Goal: Obtain resource: Download file/media

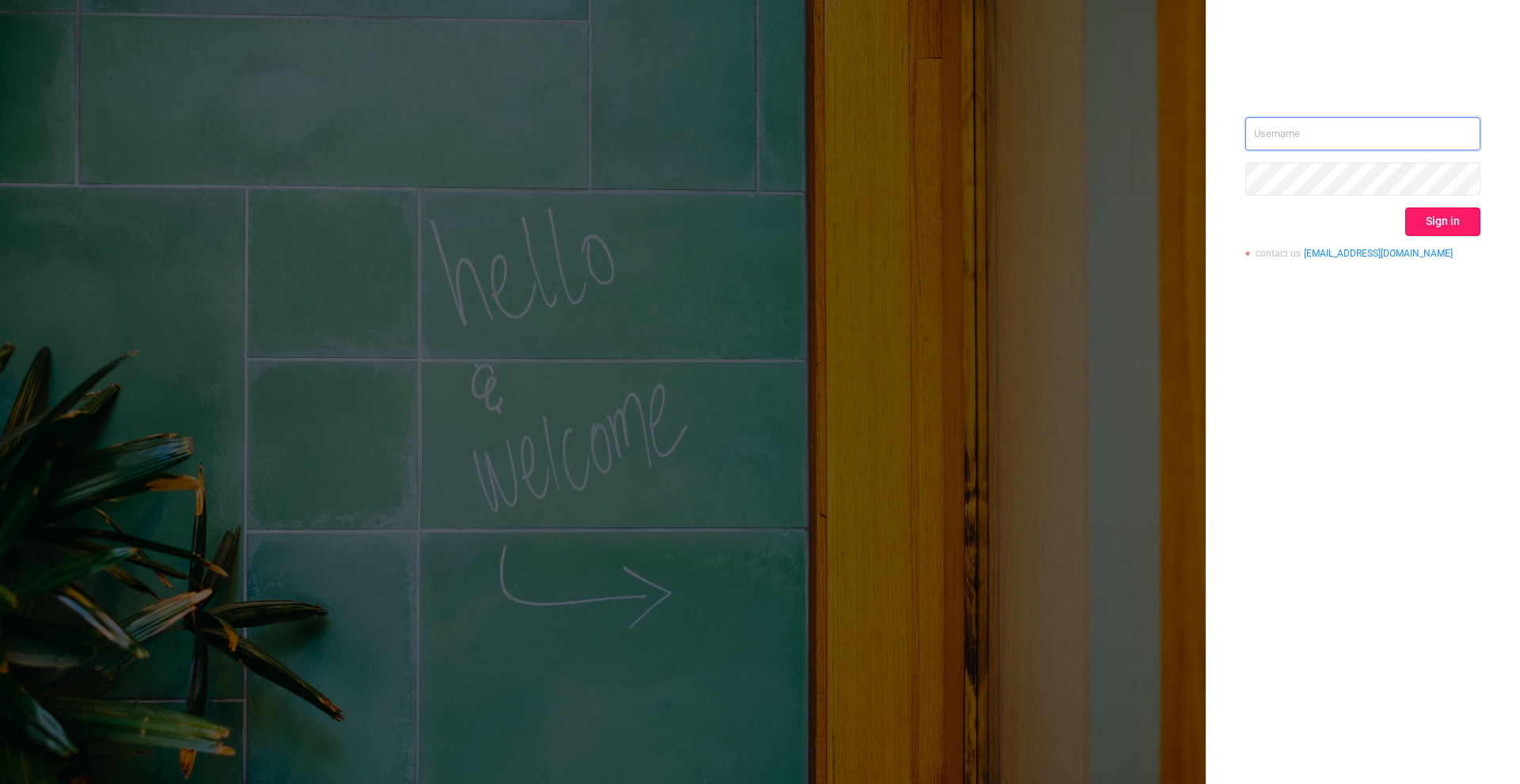
type input "[PERSON_NAME][EMAIL_ADDRESS][DOMAIN_NAME]"
click at [1426, 217] on button "Sign in" at bounding box center [1442, 222] width 75 height 29
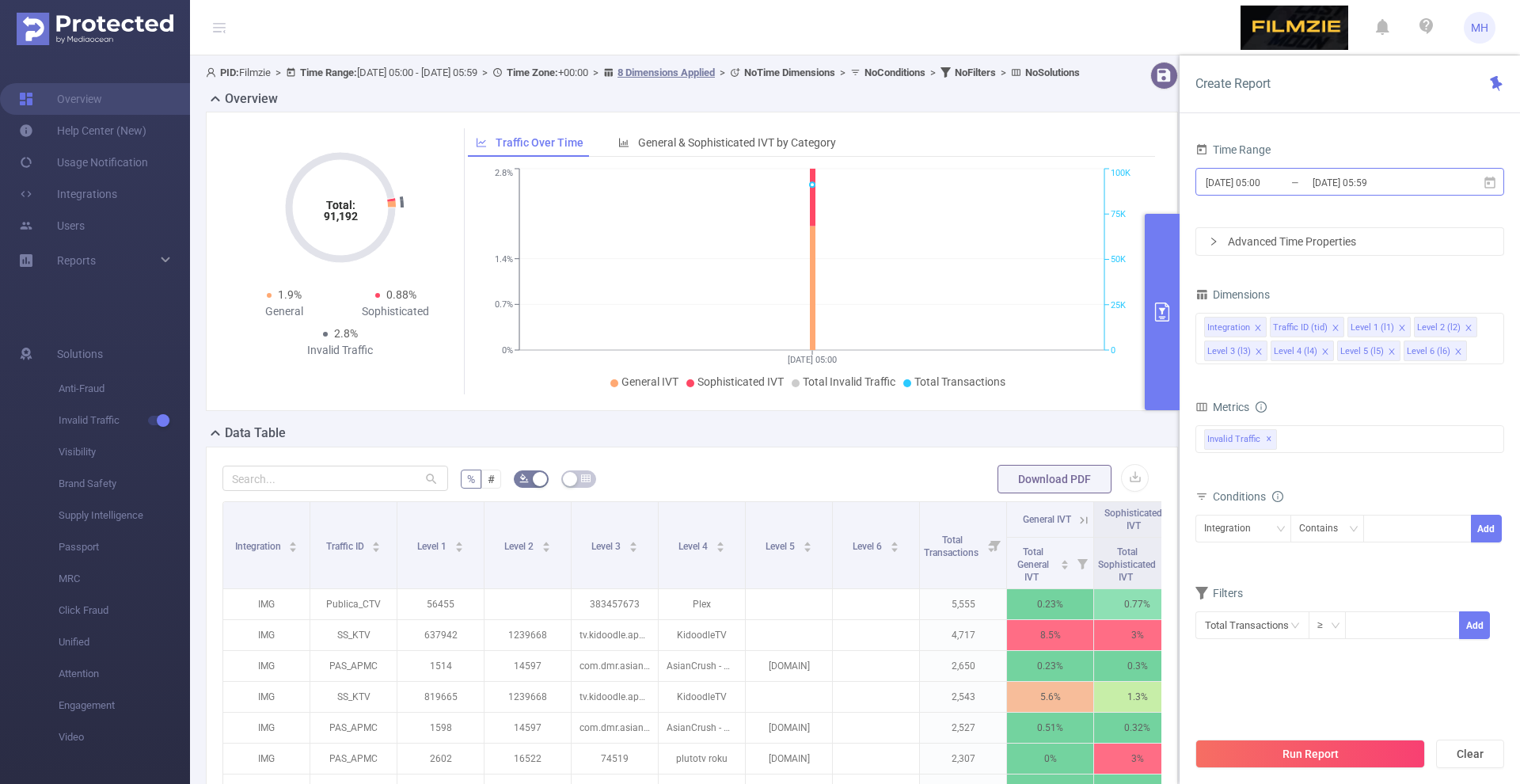
click at [1248, 179] on input "[DATE] 05:00" at bounding box center [1269, 182] width 129 height 21
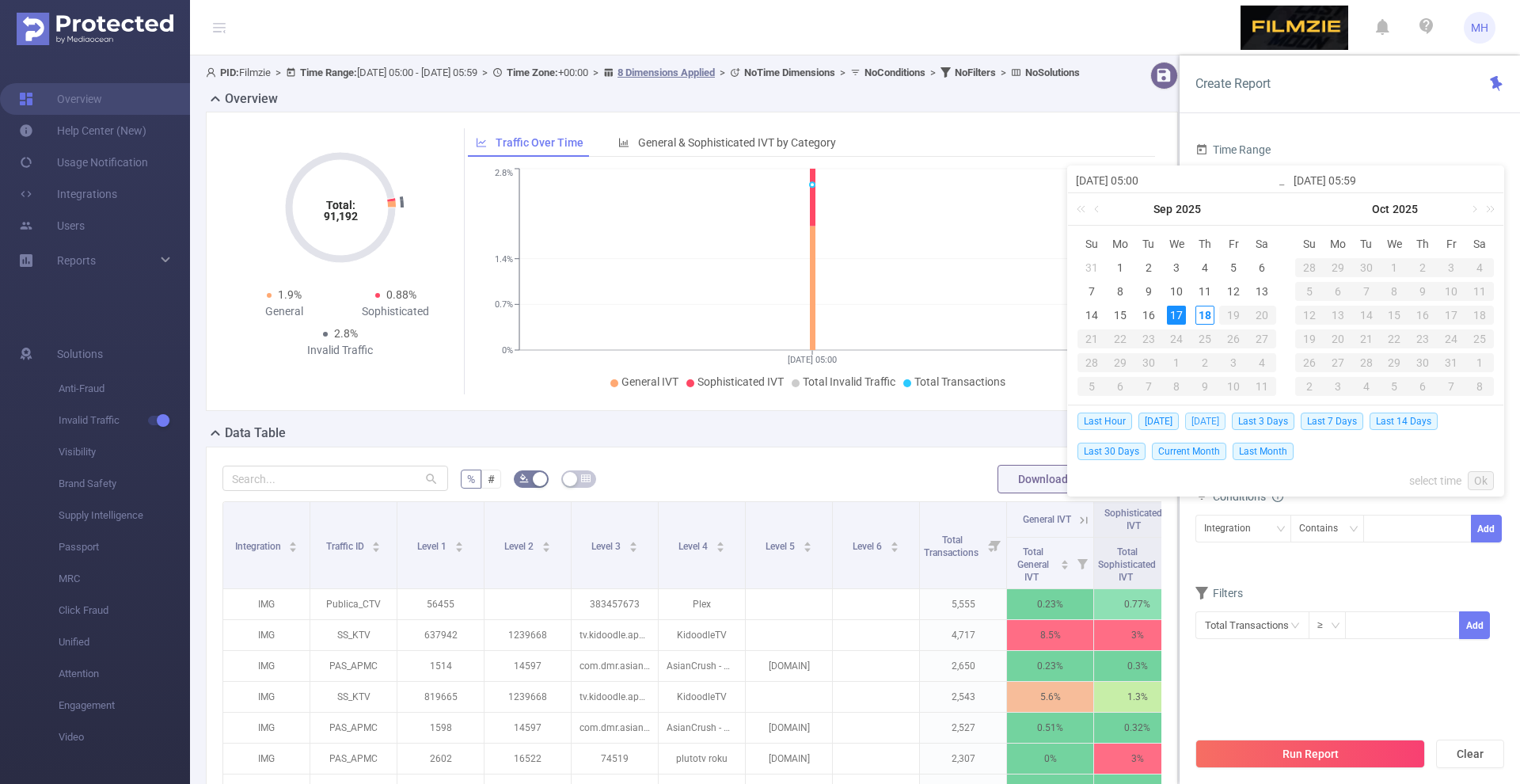
click at [1207, 421] on span "[DATE]" at bounding box center [1205, 421] width 41 height 18
type input "[DATE] 00:00"
type input "[DATE] 23:59"
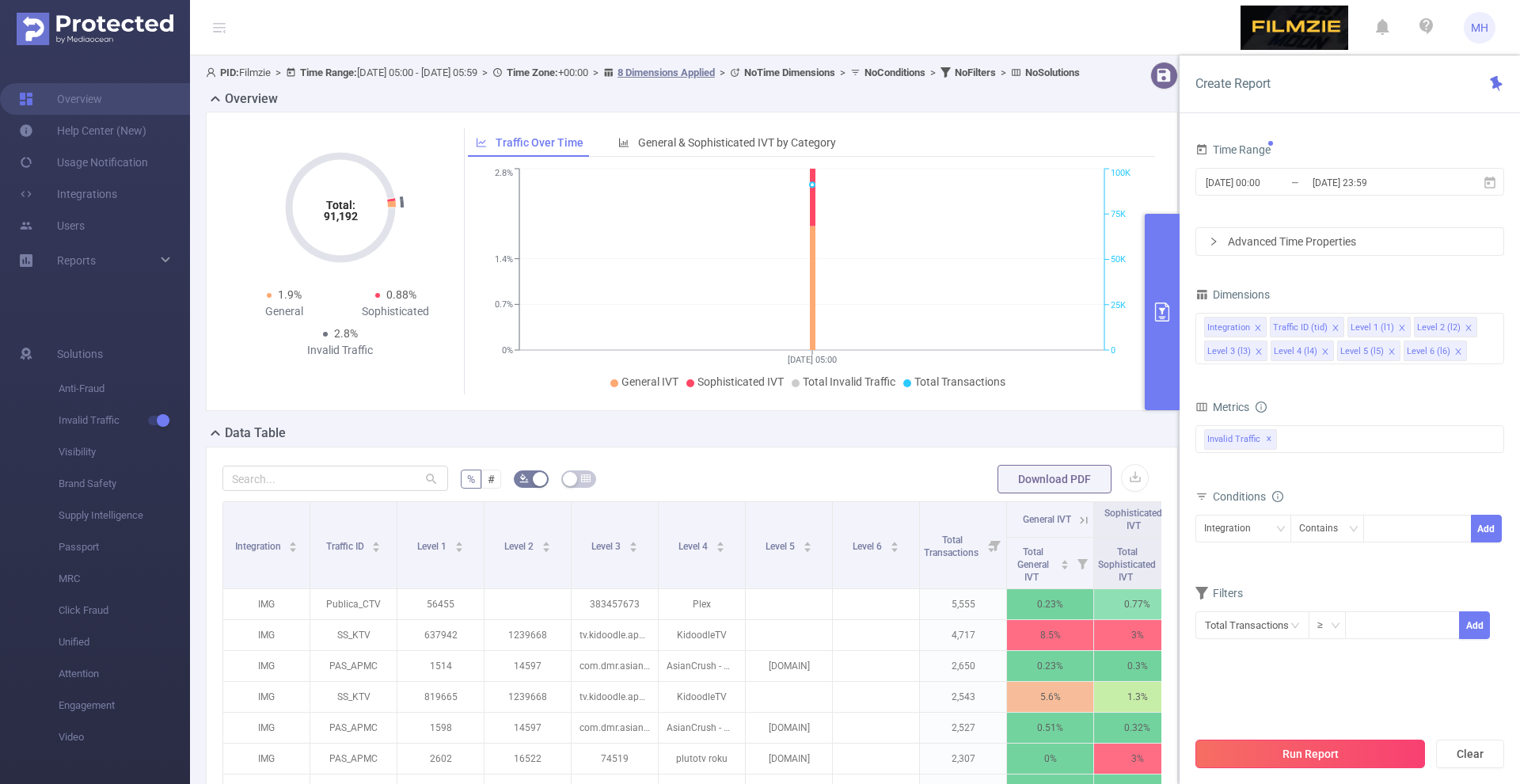
click at [1298, 753] on button "Run Report" at bounding box center [1309, 754] width 229 height 29
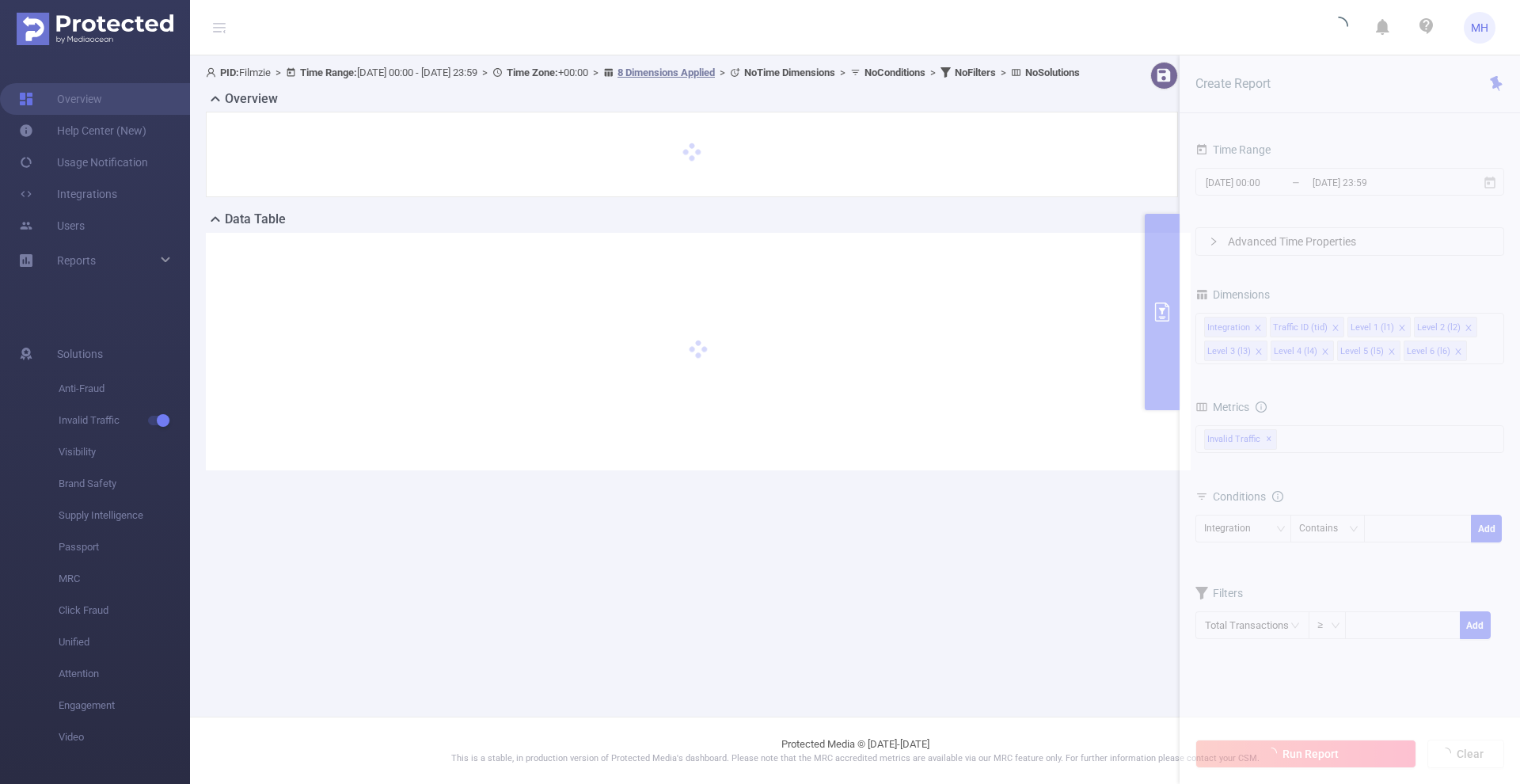
click at [1195, 739] on button "Run Report" at bounding box center [1305, 754] width 221 height 29
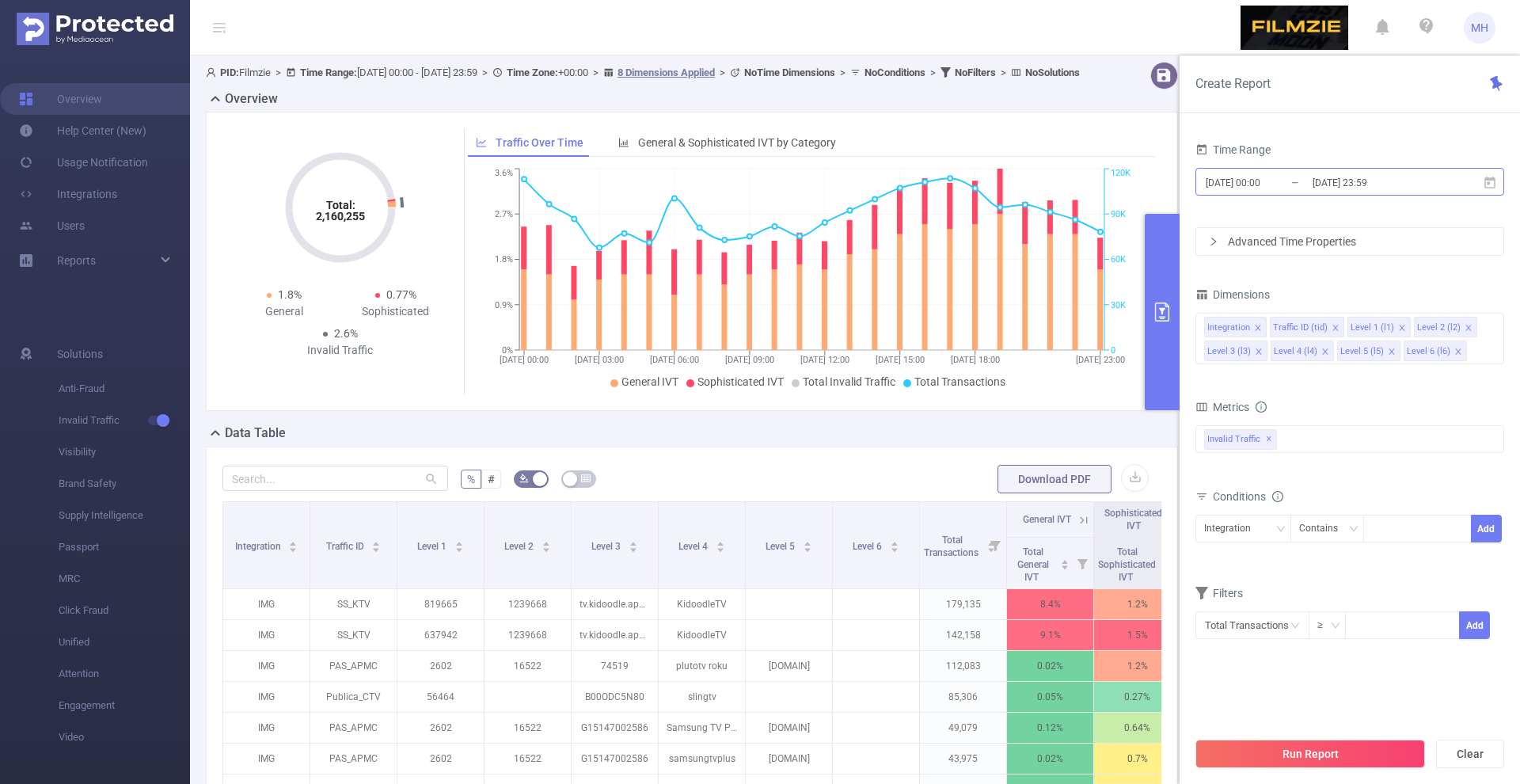
click at [1245, 178] on input "[DATE] 00:00" at bounding box center [1269, 182] width 129 height 21
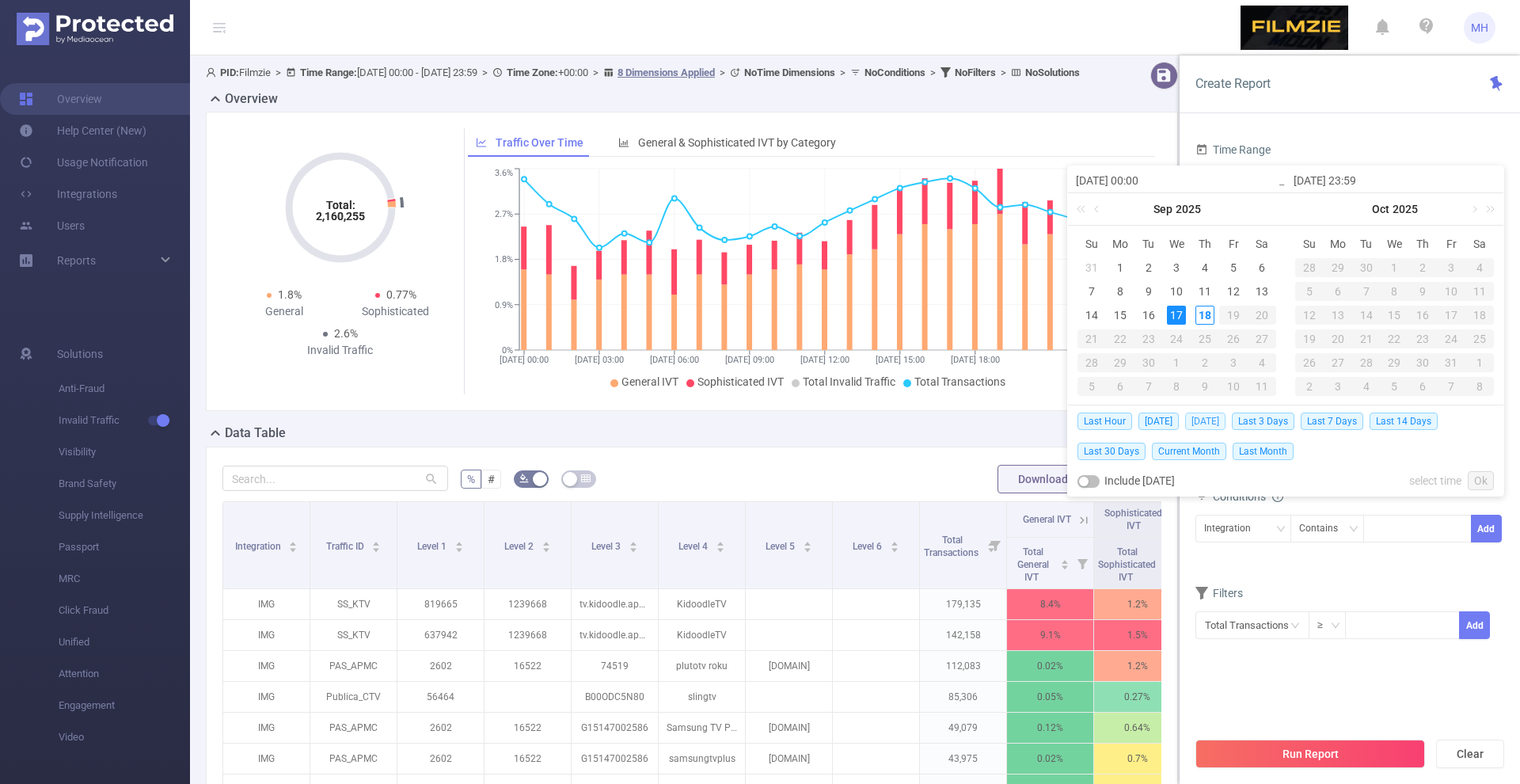
click at [1214, 419] on span "[DATE]" at bounding box center [1205, 421] width 41 height 18
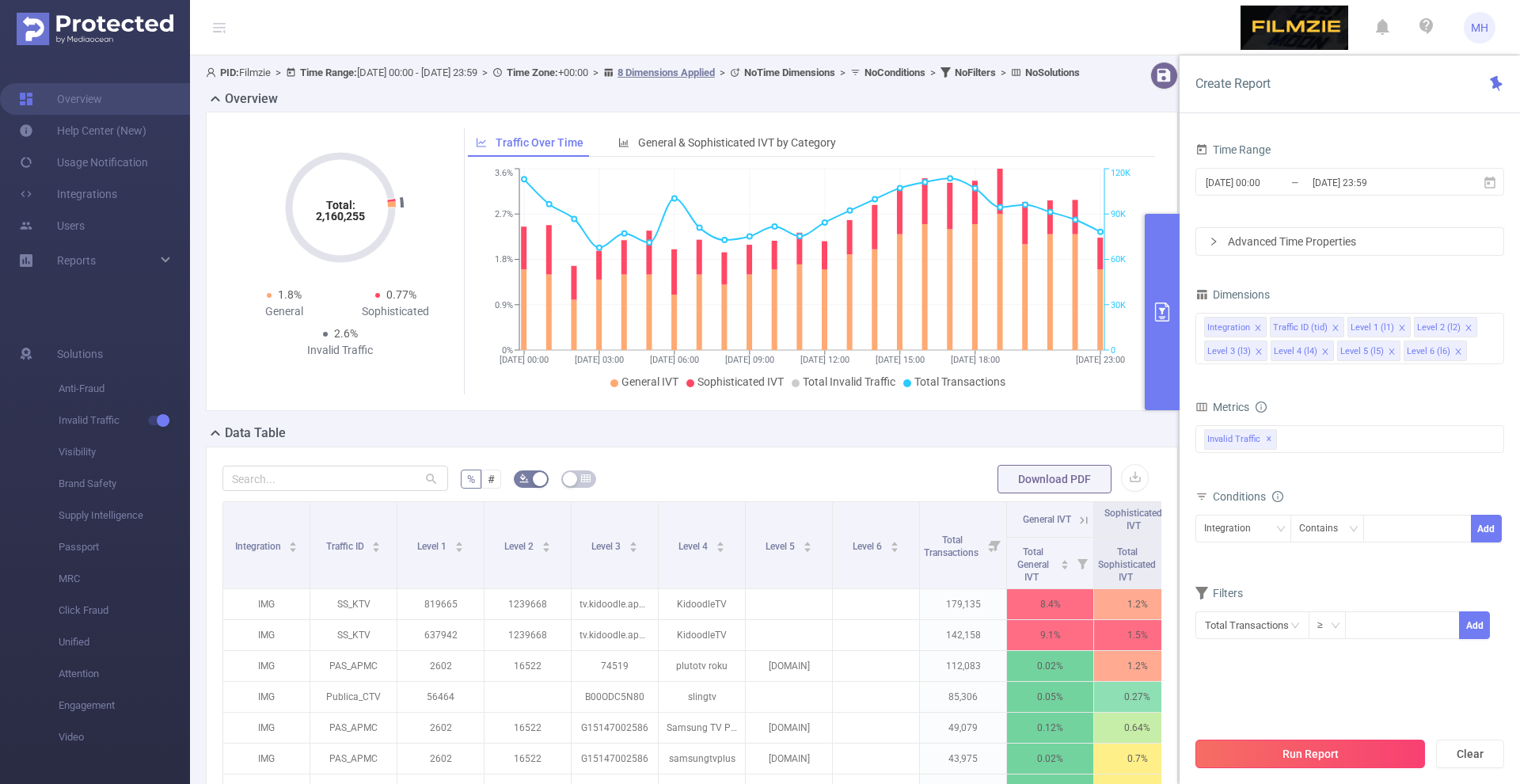
click at [1250, 757] on button "Run Report" at bounding box center [1309, 754] width 229 height 29
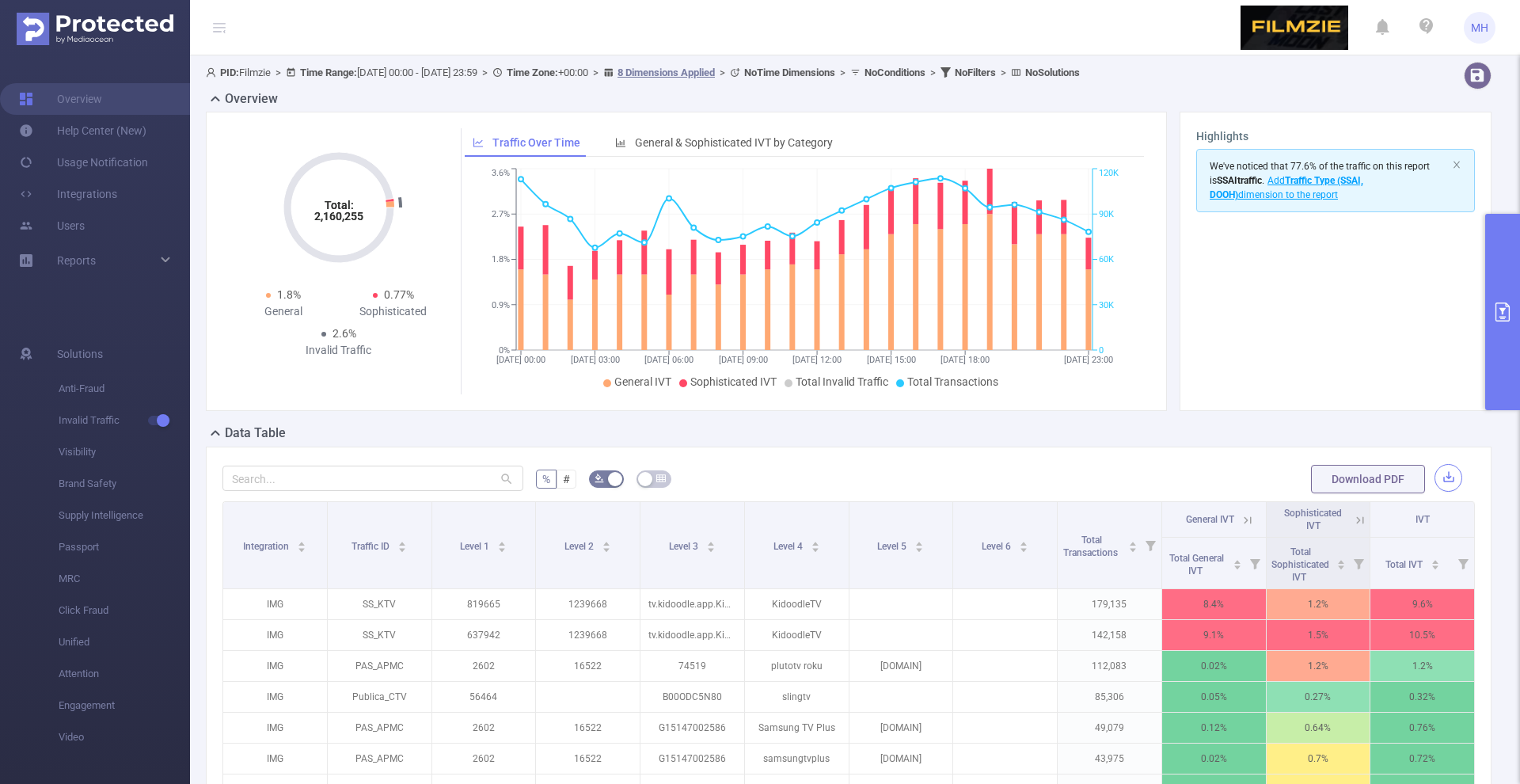
click at [1451, 467] on button "button" at bounding box center [1448, 477] width 28 height 28
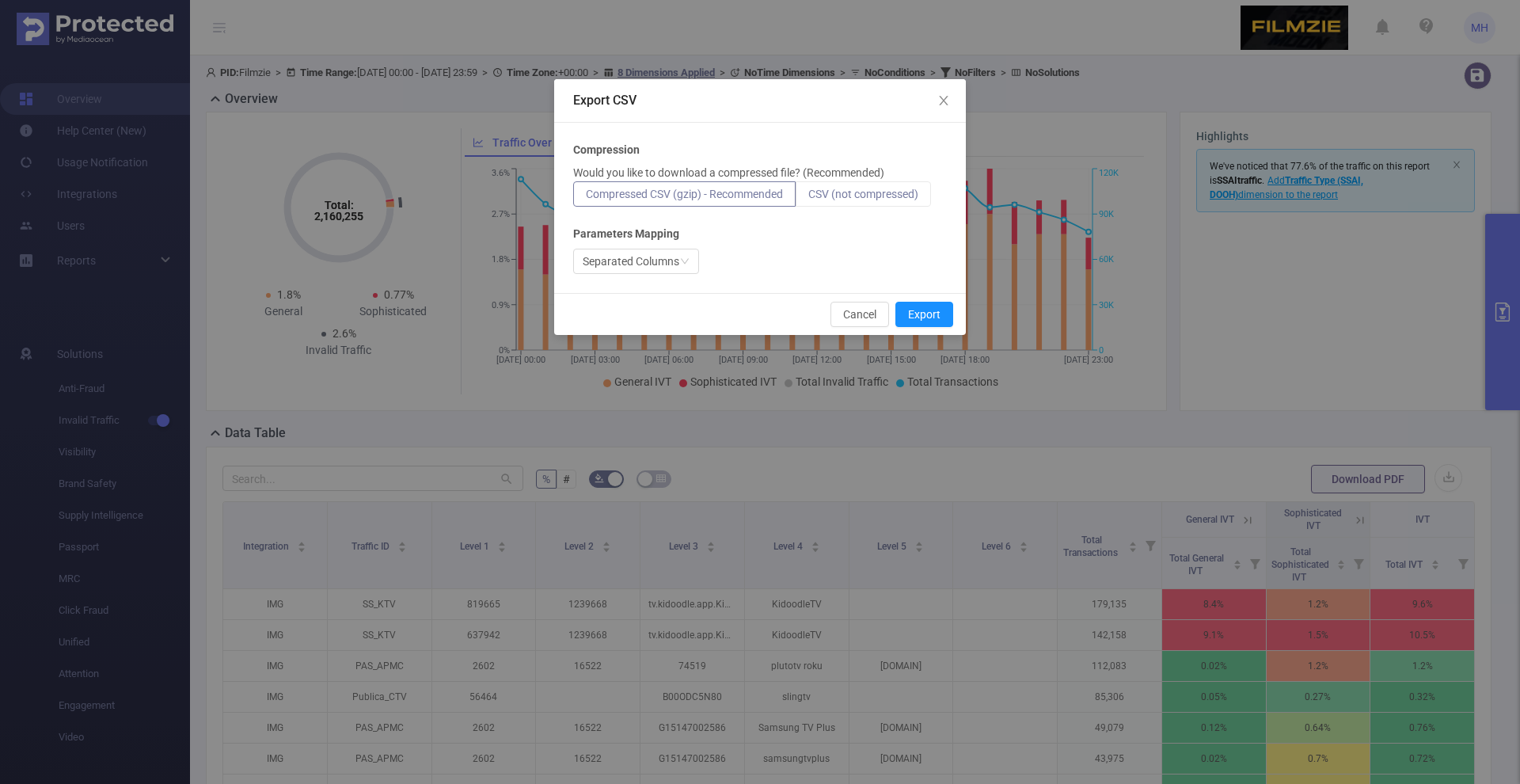
click at [843, 204] on label "CSV (not compressed)" at bounding box center [864, 194] width 135 height 25
click at [809, 198] on input "CSV (not compressed)" at bounding box center [809, 198] width 0 height 0
click at [923, 312] on button "Export" at bounding box center [925, 315] width 58 height 25
